Goal: Information Seeking & Learning: Learn about a topic

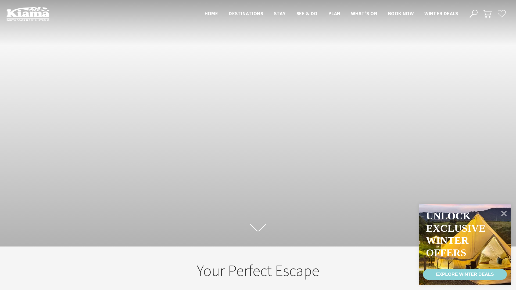
scroll to position [79, 512]
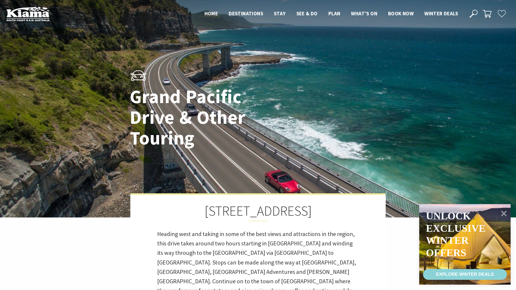
scroll to position [3, 3]
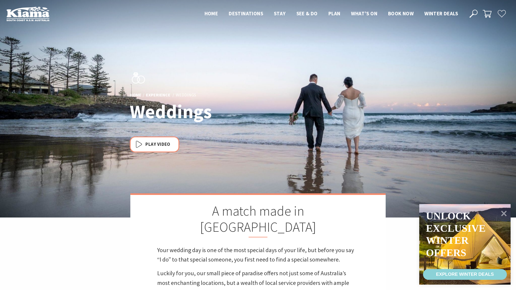
scroll to position [190, 514]
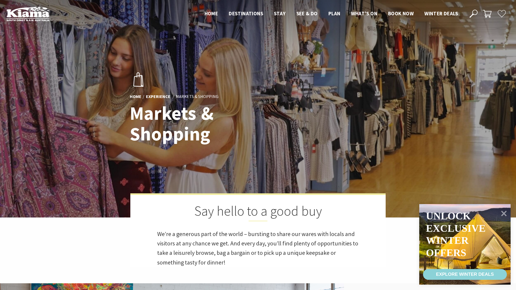
scroll to position [140, 514]
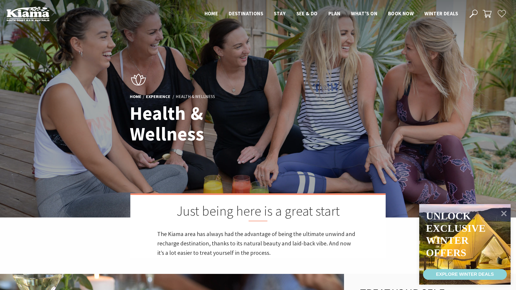
scroll to position [5, 3]
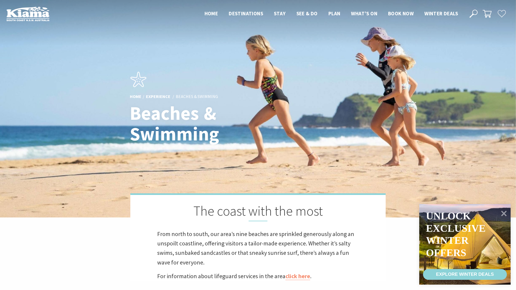
scroll to position [3, 3]
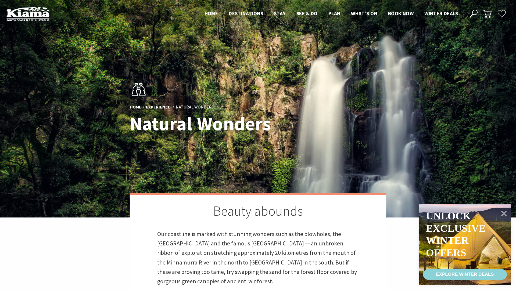
scroll to position [271, 321]
